Goal: Check status: Check status

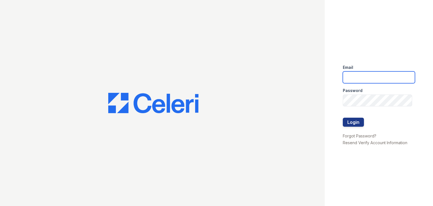
click at [372, 78] on input "email" at bounding box center [379, 77] width 72 height 12
type input "AdrianaRE@aol.com"
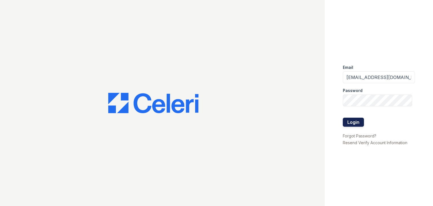
click at [356, 121] on button "Login" at bounding box center [353, 122] width 21 height 9
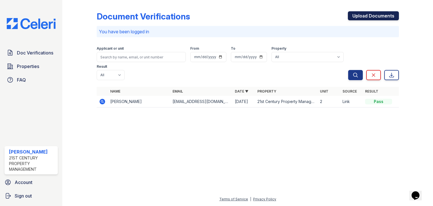
click at [365, 14] on link "Upload Documents" at bounding box center [373, 15] width 51 height 9
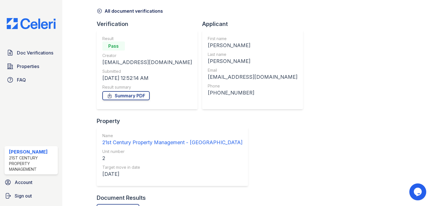
scroll to position [28, 0]
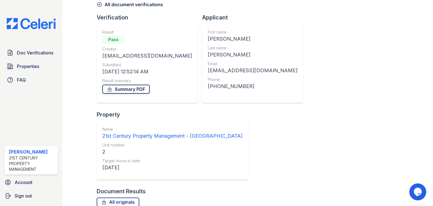
click at [109, 89] on icon at bounding box center [109, 89] width 3 height 5
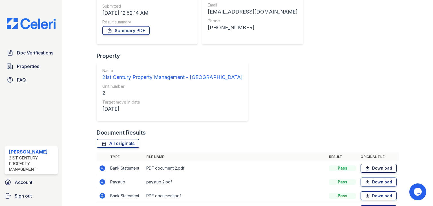
click at [365, 165] on icon at bounding box center [367, 168] width 5 height 6
click at [365, 179] on icon at bounding box center [367, 182] width 5 height 6
click at [365, 193] on icon at bounding box center [367, 196] width 5 height 6
click at [365, 206] on icon at bounding box center [367, 210] width 5 height 6
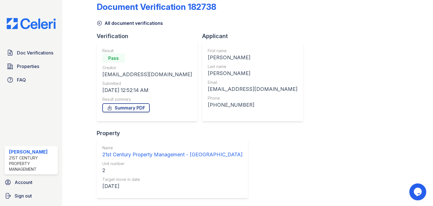
scroll to position [0, 0]
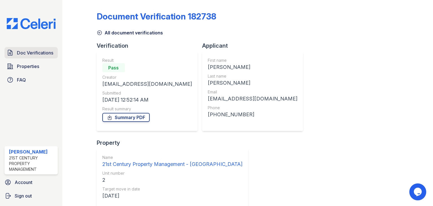
click at [44, 51] on span "Doc Verifications" at bounding box center [35, 52] width 36 height 7
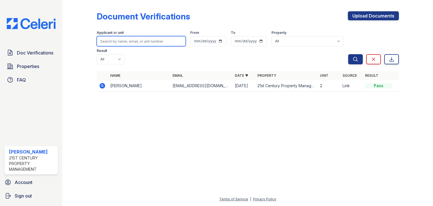
click at [120, 41] on input "search" at bounding box center [141, 41] width 89 height 10
type input "isaul"
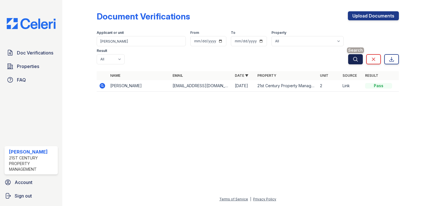
click at [354, 57] on icon "submit" at bounding box center [356, 59] width 4 height 4
